Goal: Obtain resource: Download file/media

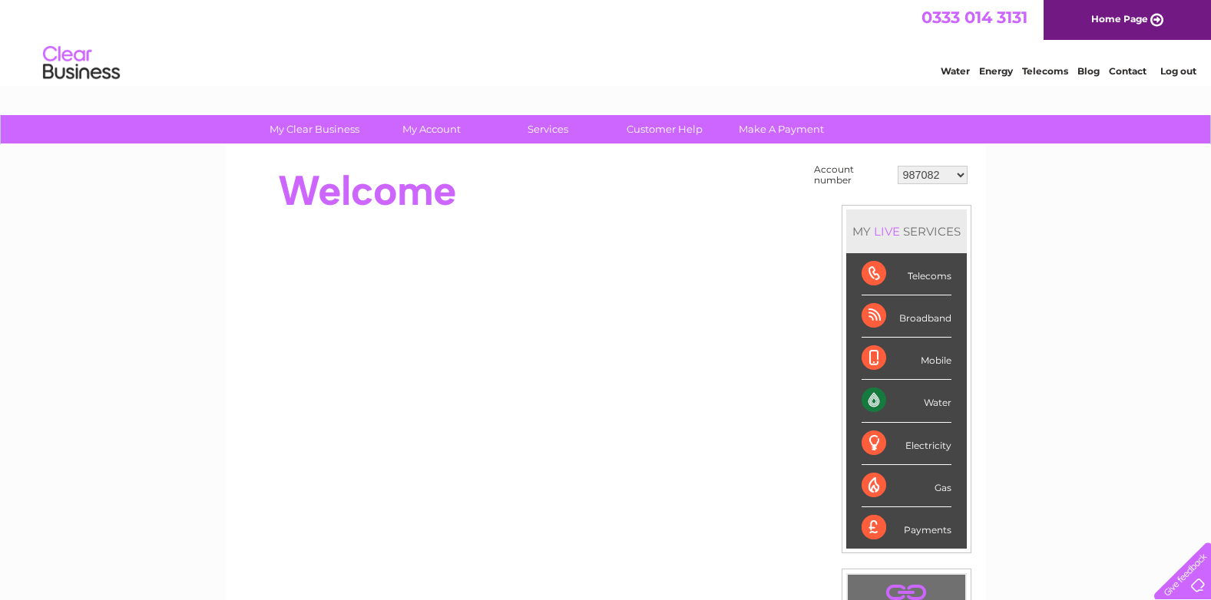
click at [920, 175] on select "987082 991732 1077481 30291036 30292240 30301883" at bounding box center [932, 175] width 70 height 18
click at [897, 166] on select "987082 991732 1077481 30291036 30292240 30301883" at bounding box center [932, 175] width 70 height 18
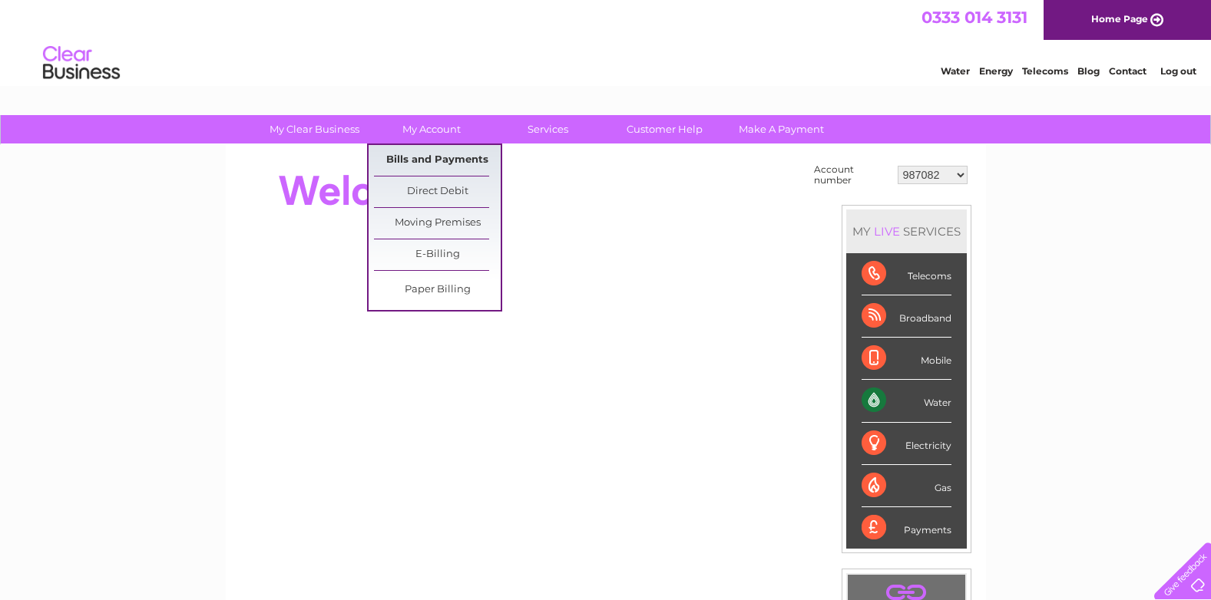
click at [421, 150] on link "Bills and Payments" at bounding box center [437, 160] width 127 height 31
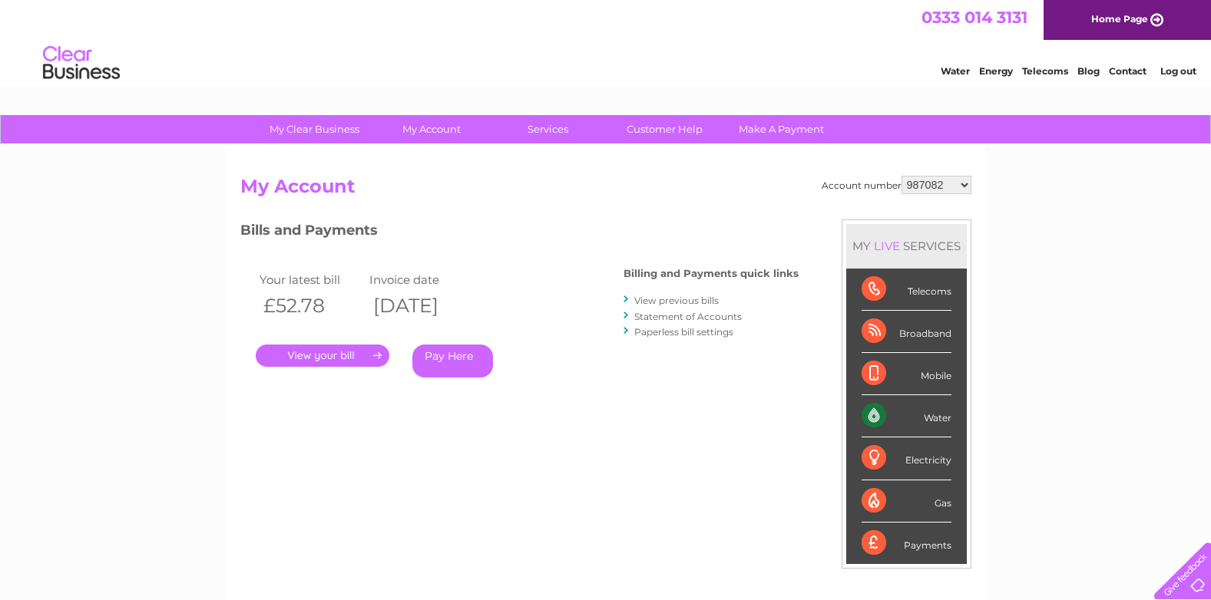
click at [683, 297] on link "View previous bills" at bounding box center [676, 301] width 84 height 12
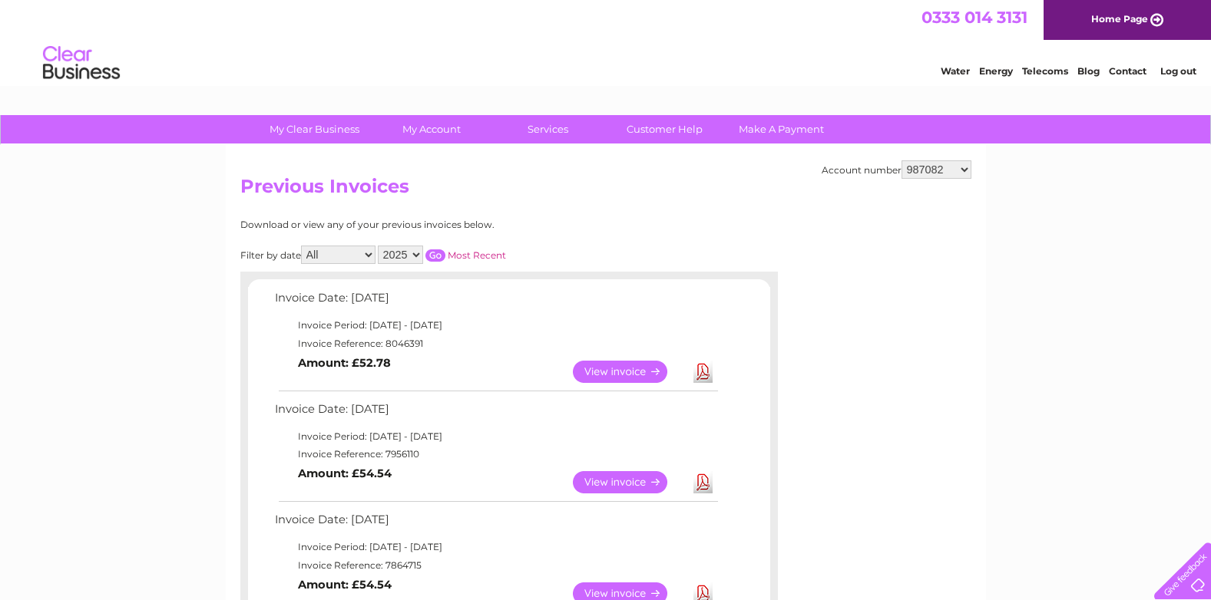
click at [408, 456] on td "Invoice Reference: 7956110" at bounding box center [495, 454] width 449 height 18
copy td "7956110"
click at [699, 375] on link "Download" at bounding box center [702, 372] width 19 height 22
click at [936, 175] on select "987082 991732 1077481 30291036 30292240 30301883" at bounding box center [936, 169] width 70 height 18
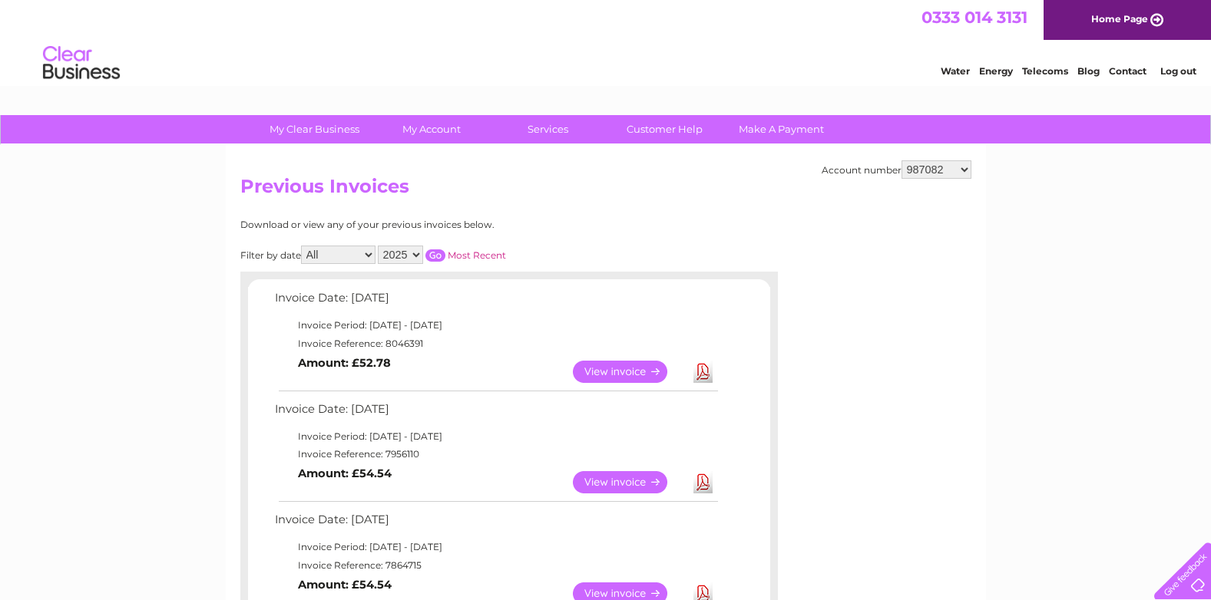
select select "991732"
click at [901, 160] on select "987082 991732 1077481 30291036 30292240 30301883" at bounding box center [936, 169] width 70 height 18
click at [961, 173] on select "987082 991732 1077481 30291036 30292240 30301883" at bounding box center [936, 169] width 70 height 18
click at [409, 248] on select "2019" at bounding box center [400, 255] width 45 height 18
click at [379, 246] on select "2019" at bounding box center [400, 255] width 45 height 18
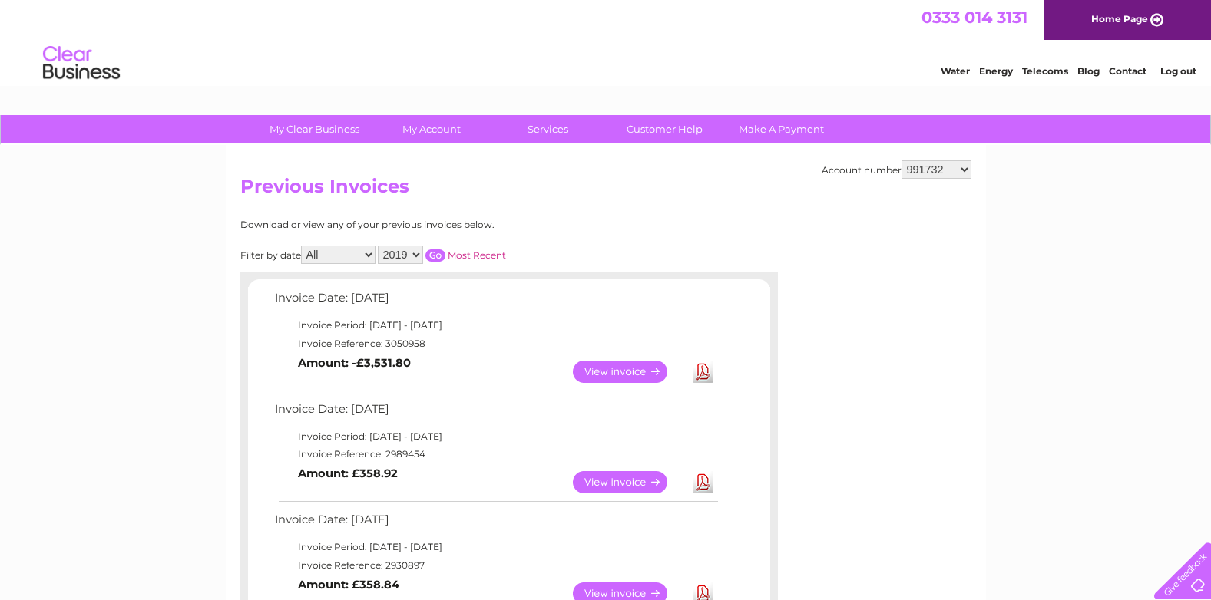
click at [955, 169] on select "987082 991732 1077481 30291036 30292240 30301883" at bounding box center [936, 169] width 70 height 18
select select "1077481"
click at [901, 160] on select "987082 991732 1077481 30291036 30292240 30301883" at bounding box center [936, 169] width 70 height 18
click at [407, 458] on td "Invoice Reference: 7959904" at bounding box center [495, 454] width 449 height 18
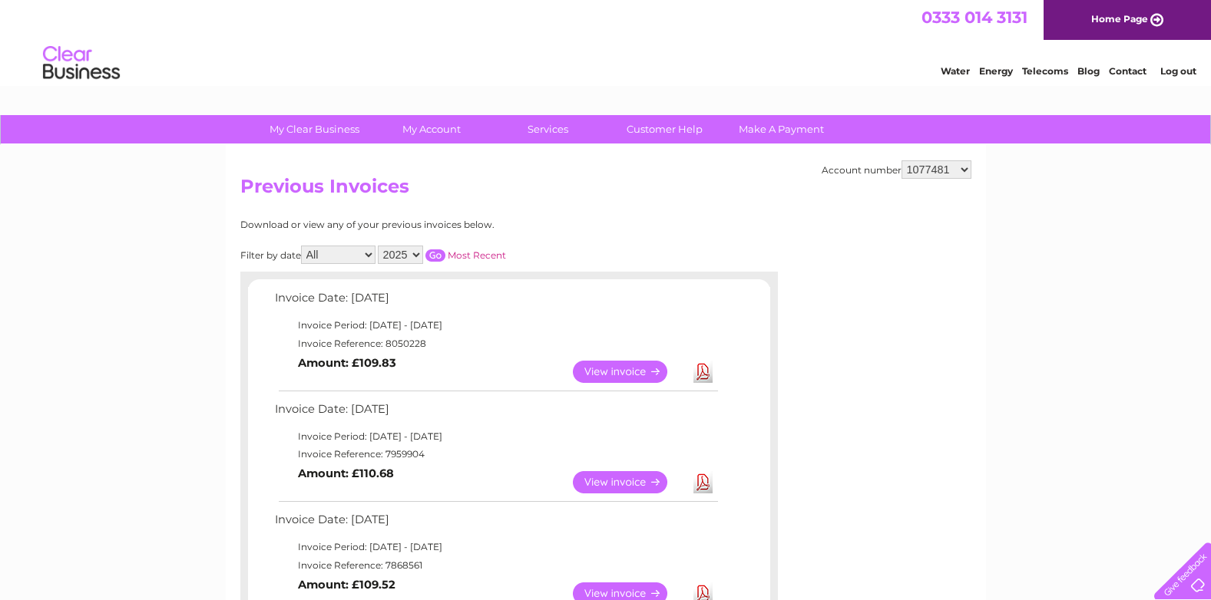
click at [407, 458] on td "Invoice Reference: 7959904" at bounding box center [495, 454] width 449 height 18
copy td "7959904"
click at [703, 369] on link "Download" at bounding box center [702, 372] width 19 height 22
click at [937, 172] on select "987082 991732 1077481 30291036 30292240 30301883" at bounding box center [936, 169] width 70 height 18
select select "30291036"
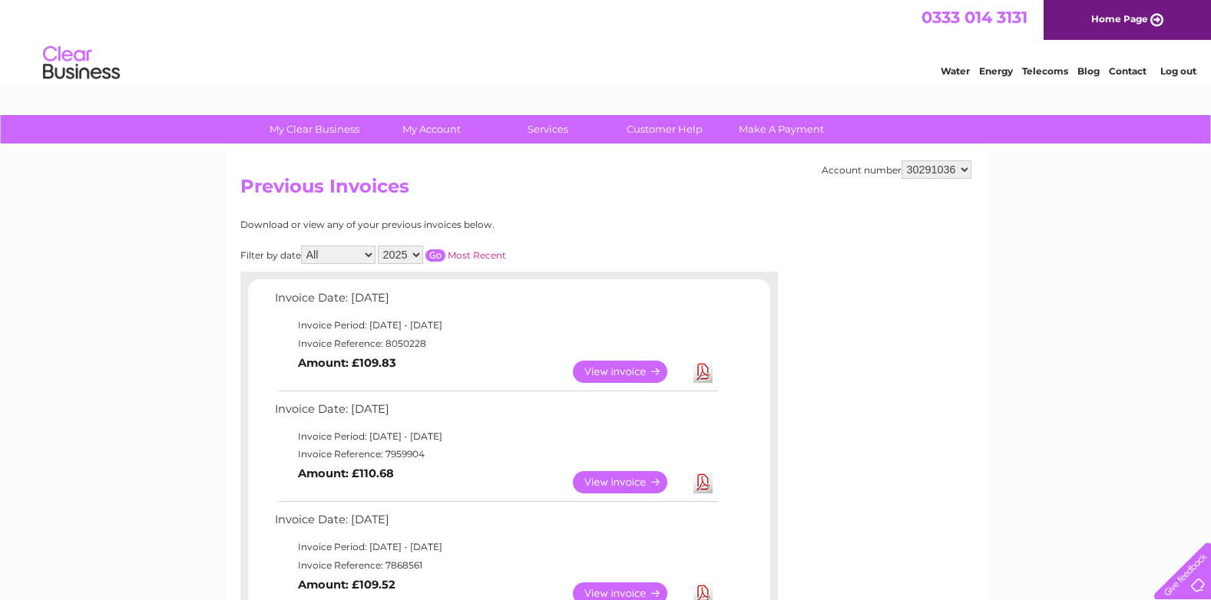
click at [901, 160] on select "987082 991732 1077481 30291036 30292240 30301883" at bounding box center [936, 169] width 70 height 18
click at [962, 172] on select "987082 991732 1077481 30291036 30292240 30301883" at bounding box center [936, 169] width 70 height 18
select select "30292240"
click at [901, 160] on select "987082 991732 1077481 30291036 30292240 30301883" at bounding box center [936, 169] width 70 height 18
click at [710, 371] on link "Download" at bounding box center [702, 372] width 19 height 22
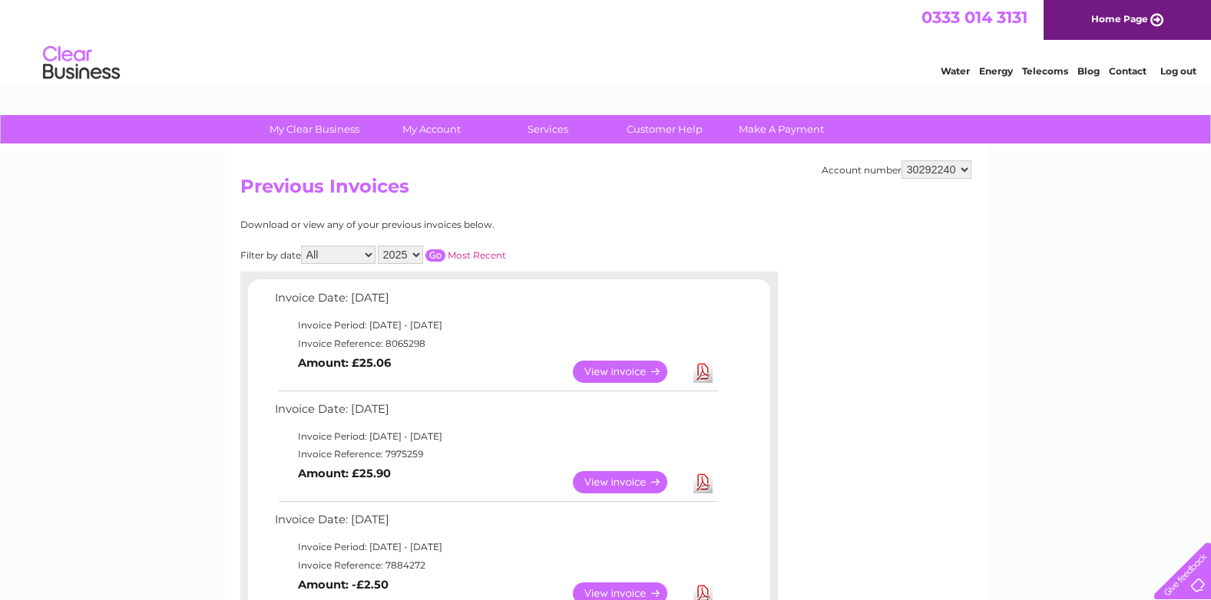
click at [414, 456] on td "Invoice Reference: 7975259" at bounding box center [495, 454] width 449 height 18
copy td "7975259"
click at [953, 180] on h2 "Previous Invoices" at bounding box center [605, 190] width 731 height 29
drag, startPoint x: 953, startPoint y: 171, endPoint x: 953, endPoint y: 180, distance: 8.4
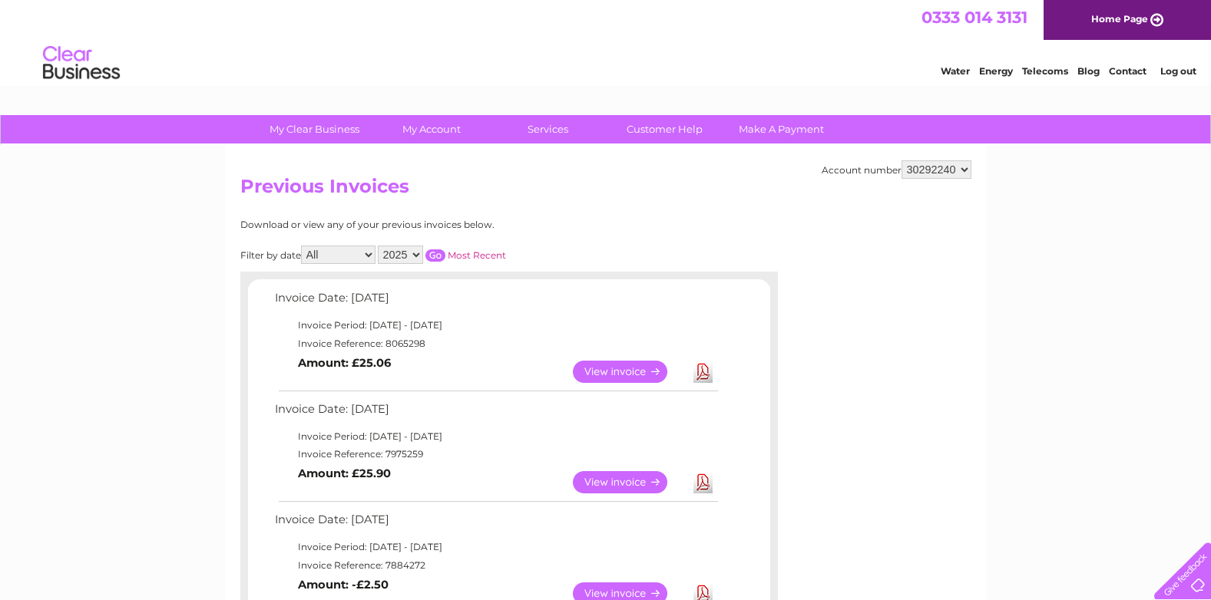
click at [953, 171] on select "987082 991732 1077481 30291036 30292240 30301883" at bounding box center [936, 169] width 70 height 18
select select "30301883"
click at [901, 160] on select "987082 991732 1077481 30291036 30292240 30301883" at bounding box center [936, 169] width 70 height 18
click at [405, 452] on td "Invoice Reference: 7977047" at bounding box center [495, 454] width 449 height 18
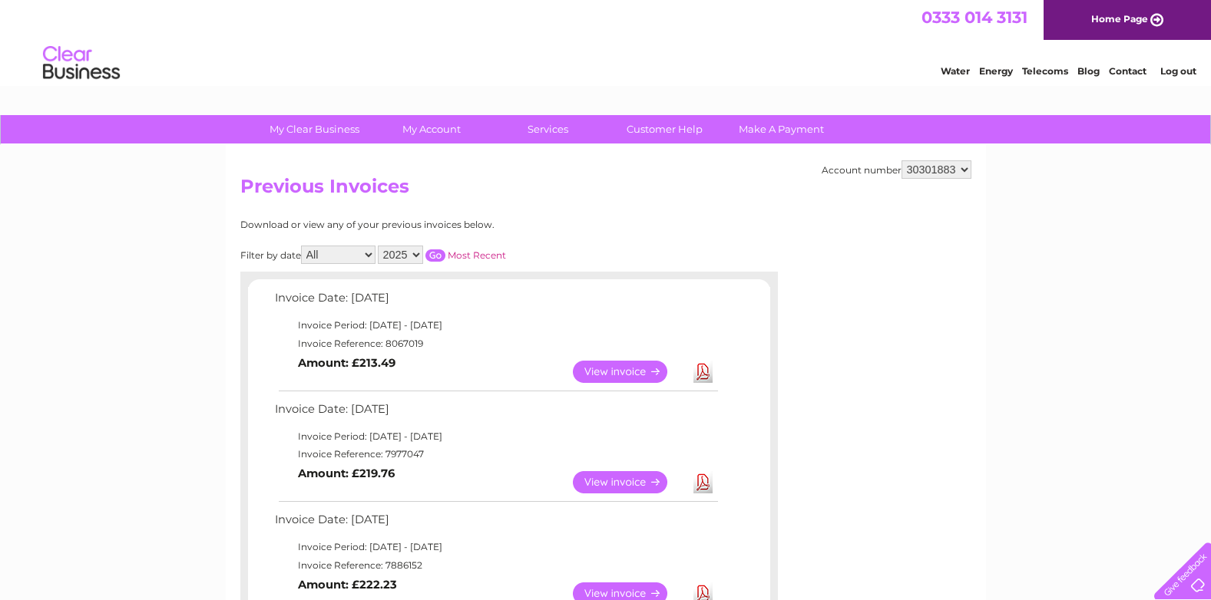
copy td "7977047"
click at [697, 369] on link "Download" at bounding box center [702, 372] width 19 height 22
click at [960, 173] on select "987082 991732 1077481 30291036 30292240 30301883" at bounding box center [936, 169] width 70 height 18
click at [960, 143] on div "My Clear Business Login Details My Details My Preferences Link Account My Accou…" at bounding box center [605, 130] width 1211 height 30
click at [961, 172] on select "987082 991732 1077481 30291036 30292240 30301883" at bounding box center [936, 169] width 70 height 18
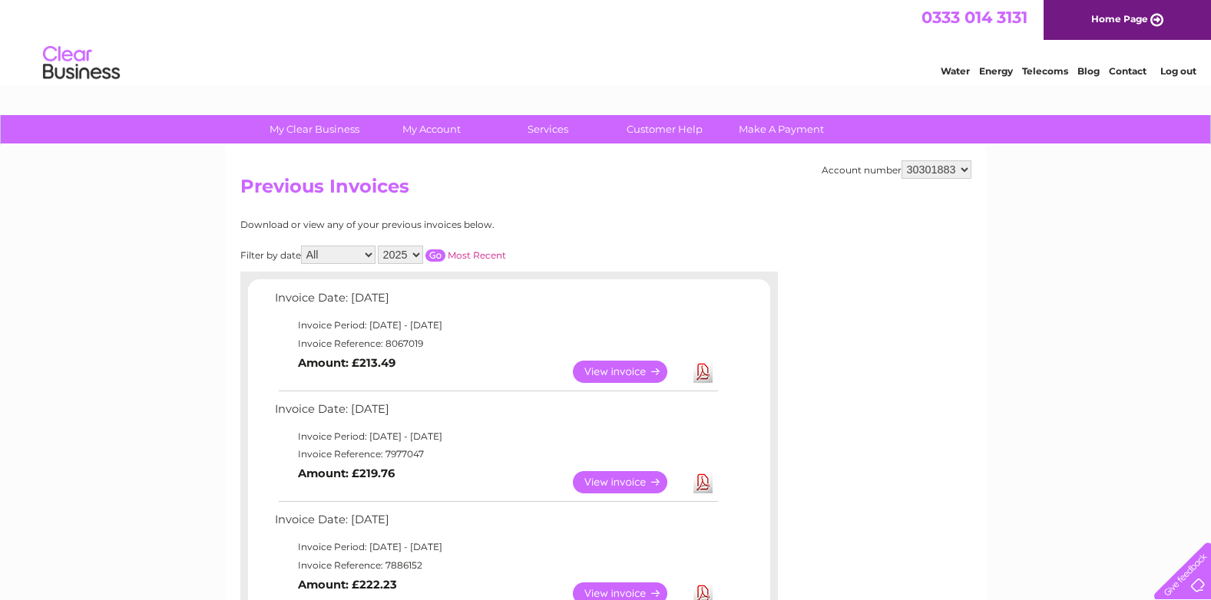
select select "987082"
click at [901, 160] on select "987082 991732 1077481 30291036 30292240 30301883" at bounding box center [936, 169] width 70 height 18
click at [642, 372] on link "View" at bounding box center [629, 372] width 113 height 22
click at [692, 364] on td "Download" at bounding box center [702, 372] width 27 height 30
click at [698, 370] on link "Download" at bounding box center [702, 372] width 19 height 22
